Goal: Transaction & Acquisition: Purchase product/service

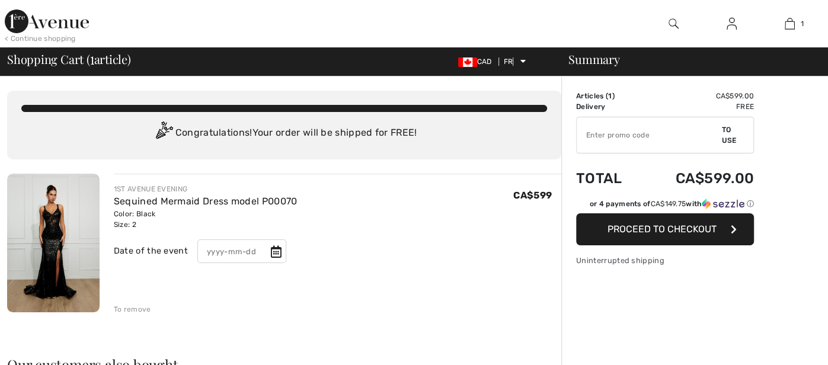
click at [648, 230] on font "Proceed to checkout" at bounding box center [661, 228] width 109 height 11
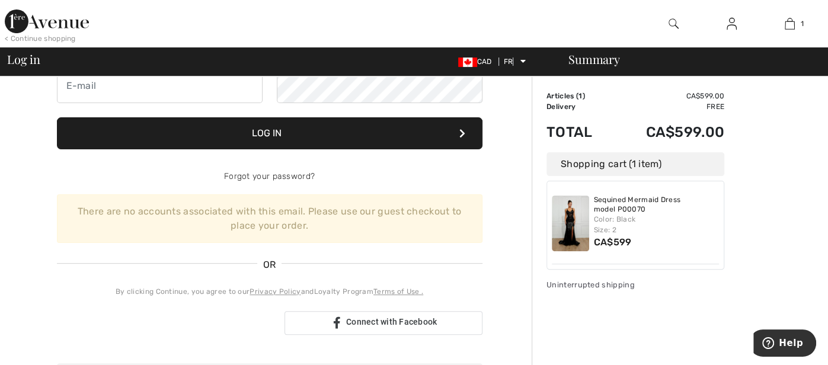
scroll to position [146, 0]
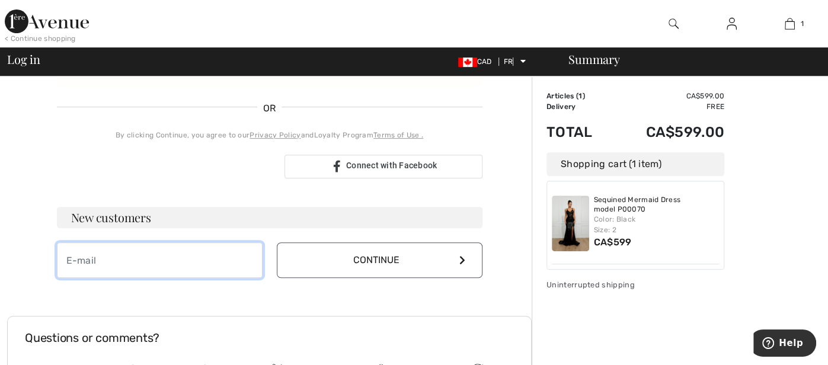
click at [153, 266] on input "email" at bounding box center [160, 260] width 206 height 36
click at [151, 271] on input "email" at bounding box center [160, 260] width 206 height 36
type input "[PERSON_NAME][EMAIL_ADDRESS][DOMAIN_NAME]"
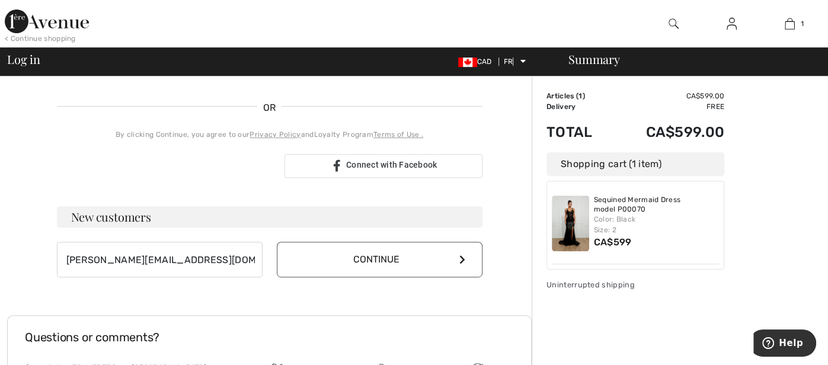
click at [351, 270] on button "Continue" at bounding box center [380, 260] width 206 height 36
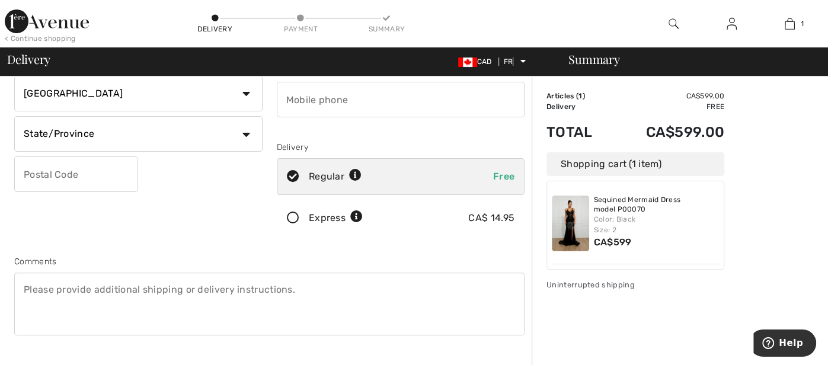
scroll to position [156, 0]
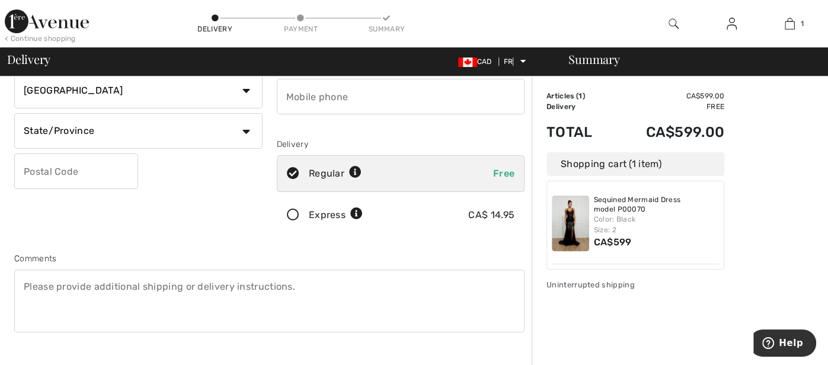
click at [291, 213] on icon at bounding box center [292, 215] width 31 height 12
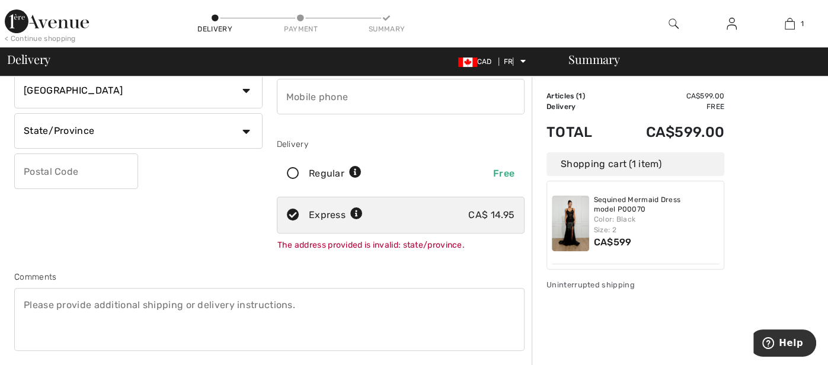
click at [293, 174] on icon at bounding box center [292, 174] width 31 height 12
radio input "true"
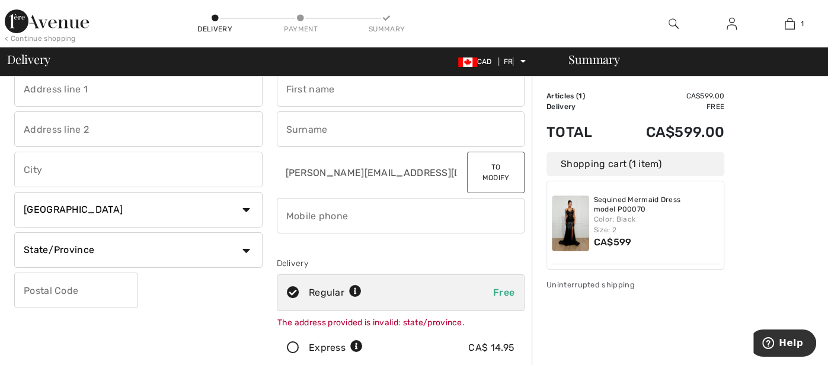
scroll to position [17, 0]
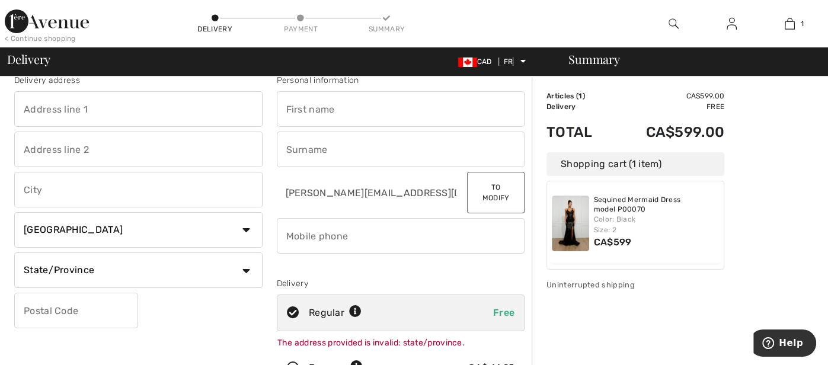
click at [74, 112] on input "text" at bounding box center [138, 109] width 248 height 36
type input "98 porcupine trail"
type input "dunrobin"
select select "ON"
type input "k0a 1t0"
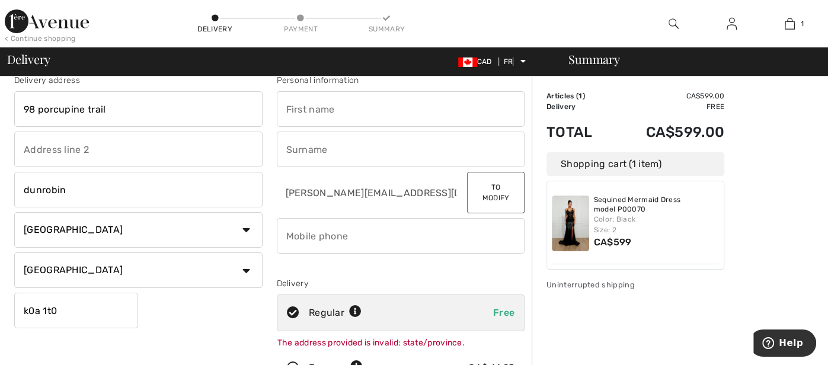
type input "mallory"
type input "kearnan"
type input "6135139353"
type input "K0A1T0"
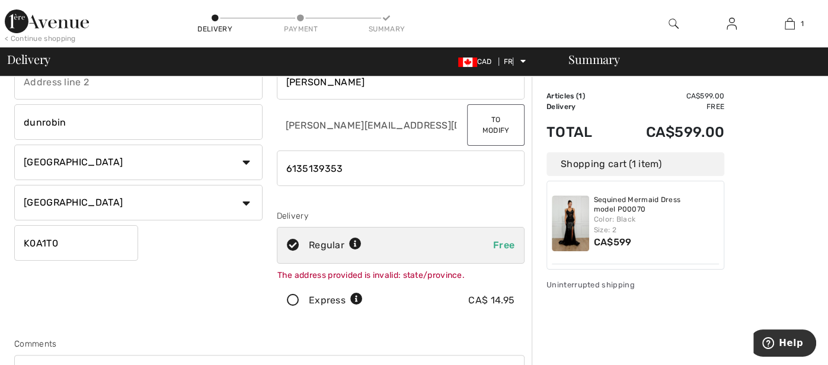
scroll to position [87, 0]
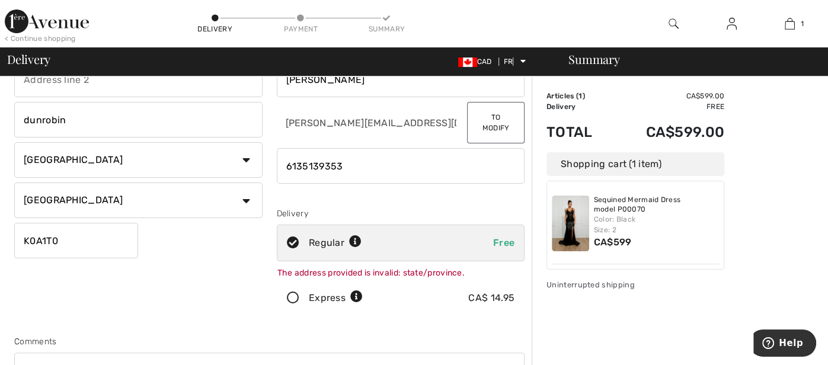
click at [294, 299] on icon at bounding box center [292, 298] width 31 height 12
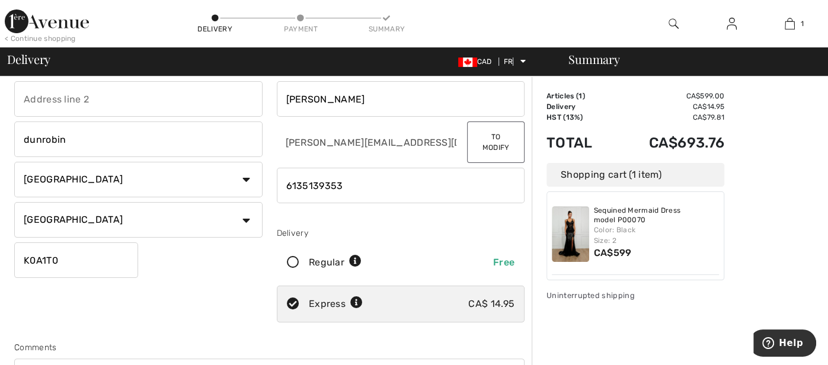
scroll to position [65, 0]
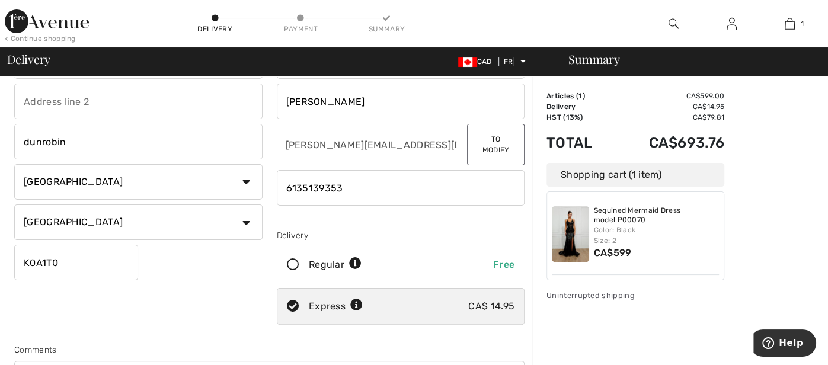
click at [284, 268] on icon at bounding box center [292, 265] width 31 height 12
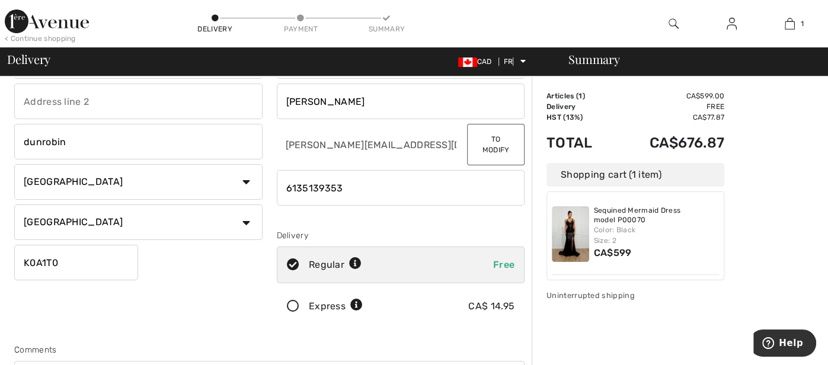
click at [292, 300] on icon at bounding box center [292, 306] width 31 height 12
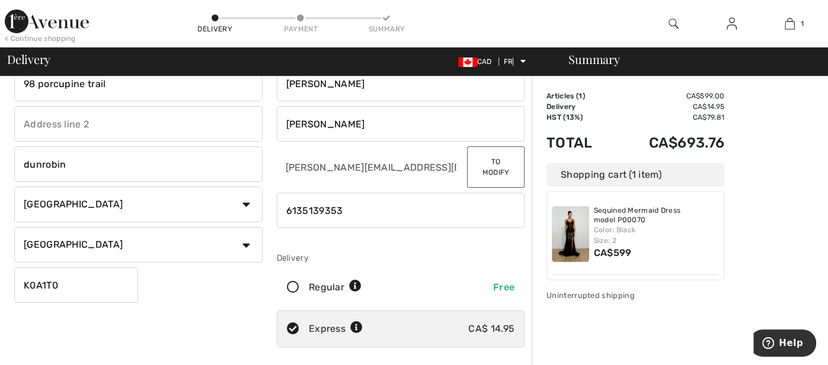
scroll to position [41, 0]
click at [291, 284] on icon at bounding box center [292, 288] width 31 height 12
radio input "true"
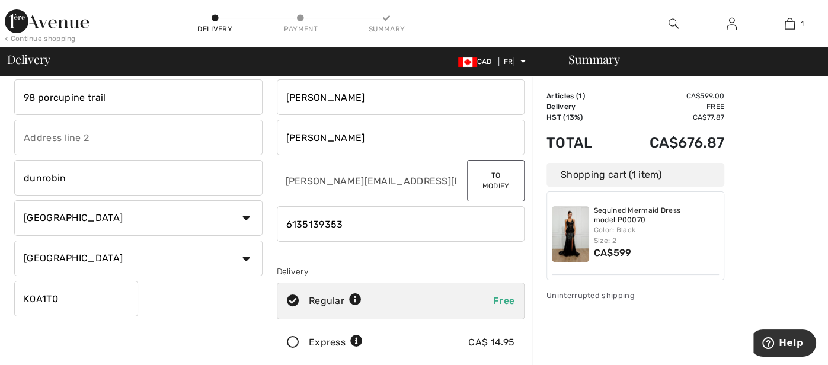
scroll to position [0, 0]
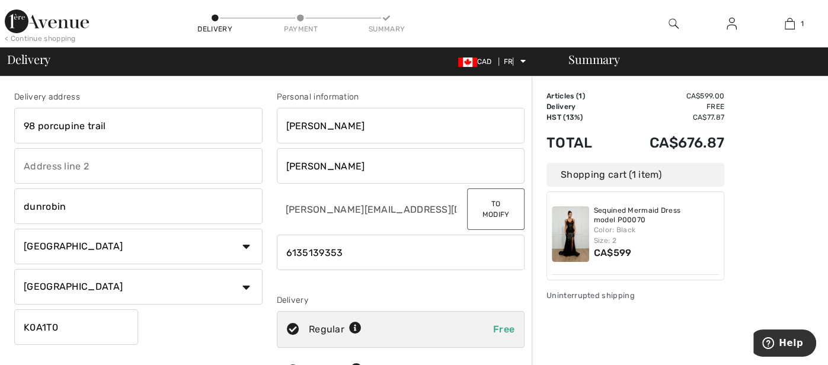
click at [325, 268] on input "phone" at bounding box center [401, 253] width 248 height 36
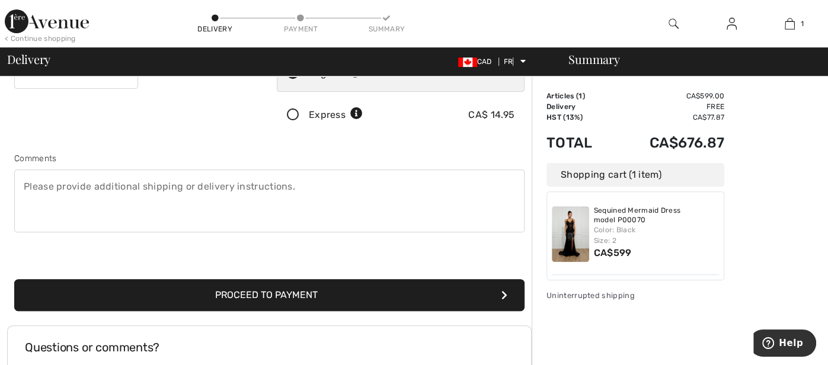
scroll to position [257, 0]
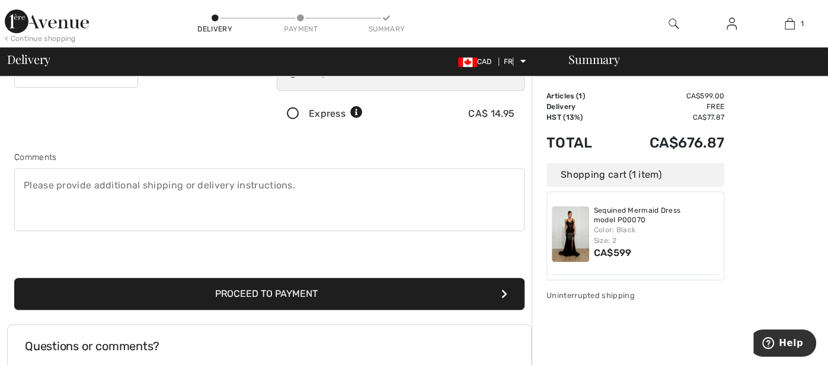
type input "3432620905"
click at [200, 296] on button "Proceed to payment" at bounding box center [269, 294] width 510 height 32
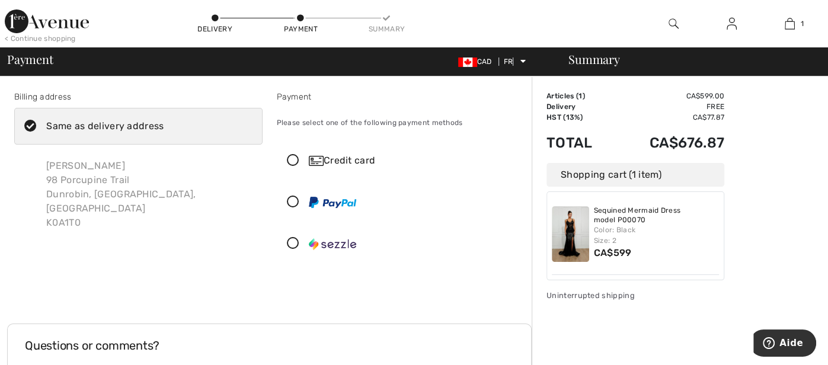
click at [291, 159] on icon at bounding box center [292, 161] width 31 height 12
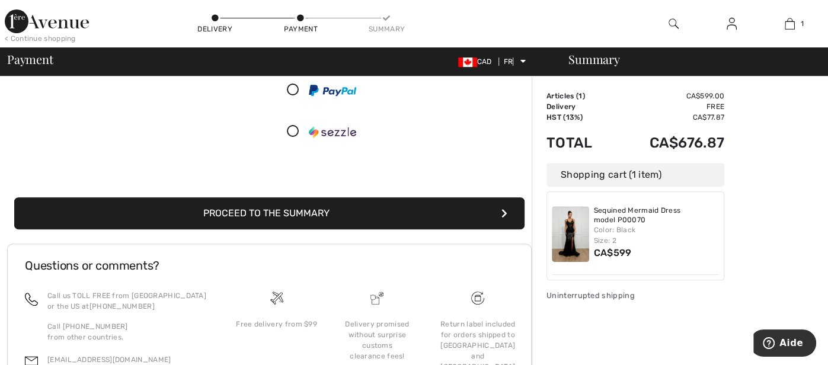
scroll to position [246, 0]
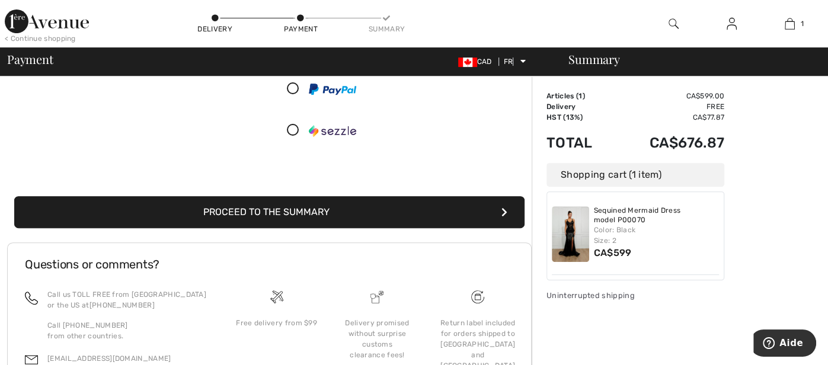
click at [453, 213] on button "Proceed to the summary" at bounding box center [269, 212] width 510 height 32
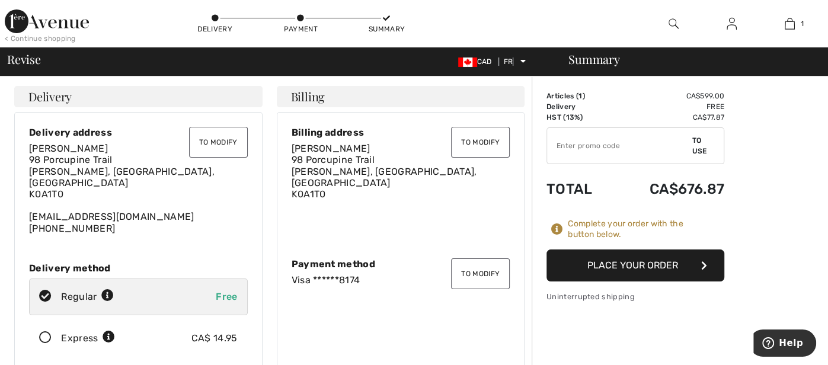
click at [573, 266] on button "Place your order" at bounding box center [635, 265] width 178 height 32
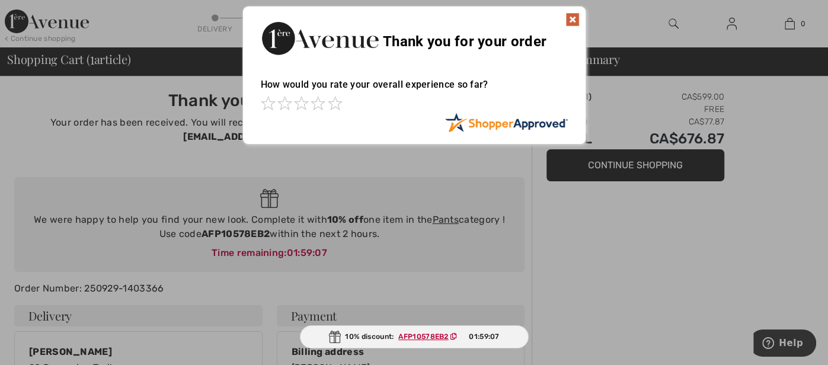
click at [569, 15] on img at bounding box center [572, 19] width 14 height 14
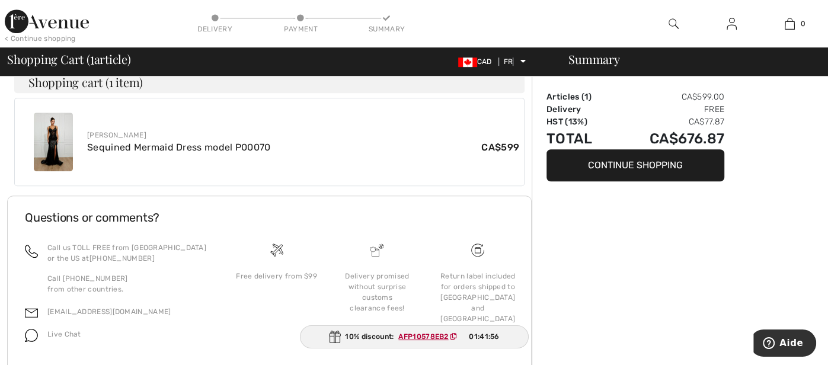
scroll to position [473, 0]
